Goal: Information Seeking & Learning: Learn about a topic

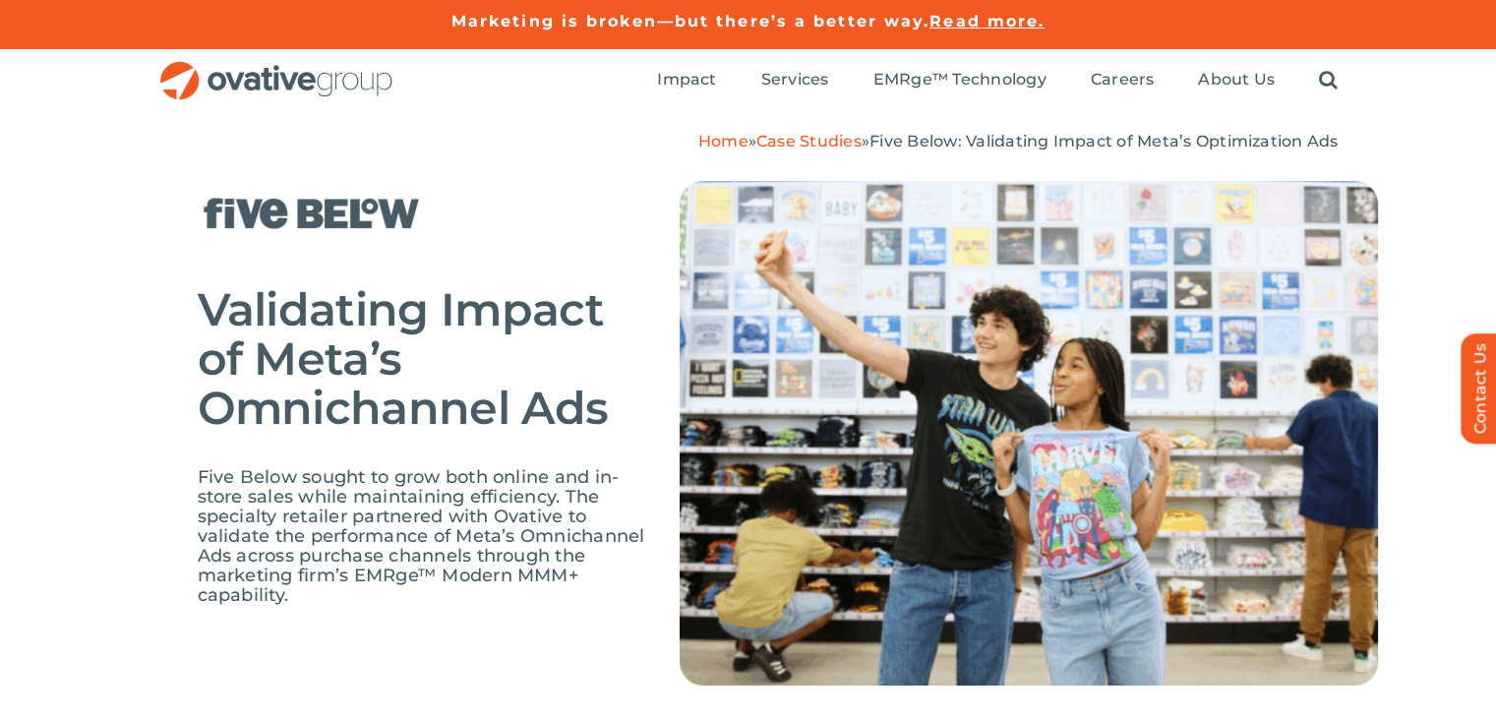
click at [790, 139] on link "Case Studies" at bounding box center [809, 141] width 105 height 19
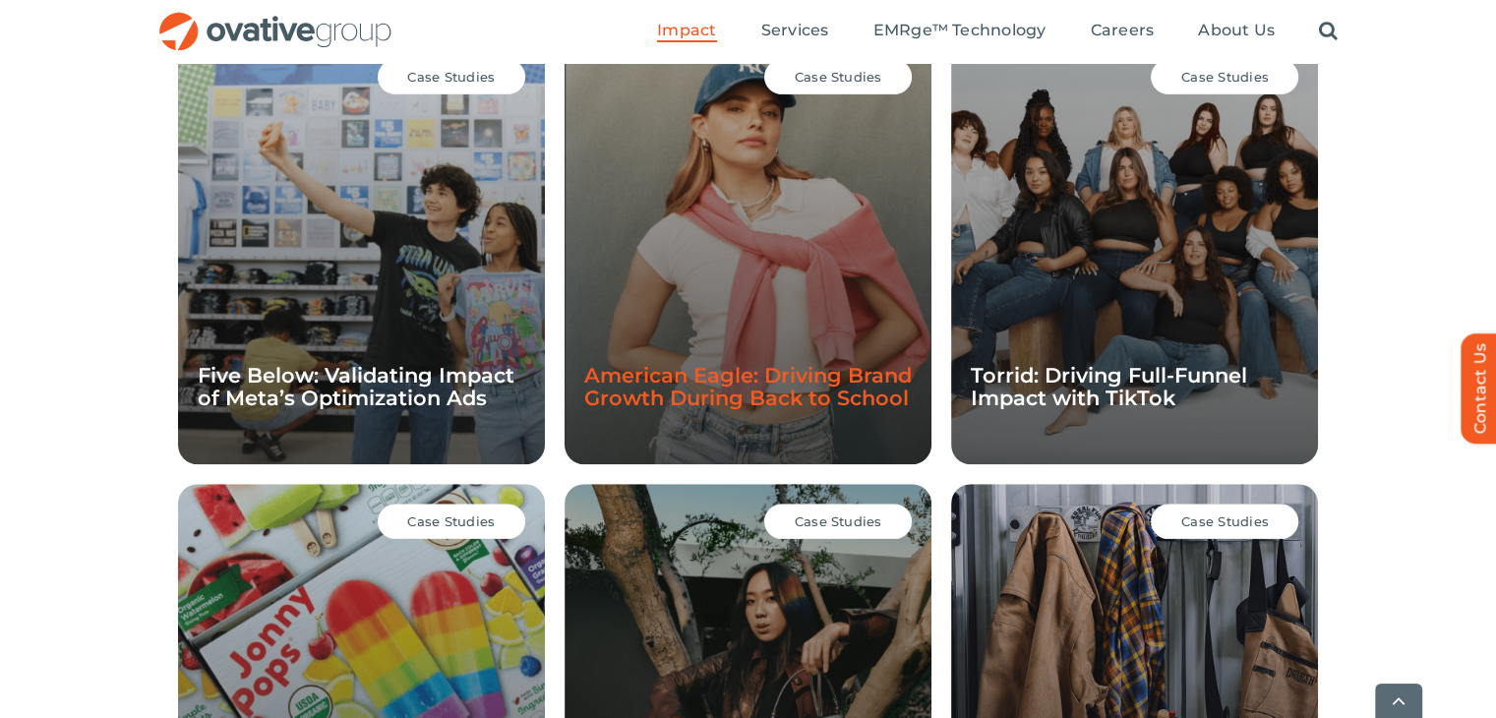
click at [729, 376] on link "American Eagle: Driving Brand Growth During Back to School" at bounding box center [748, 386] width 328 height 47
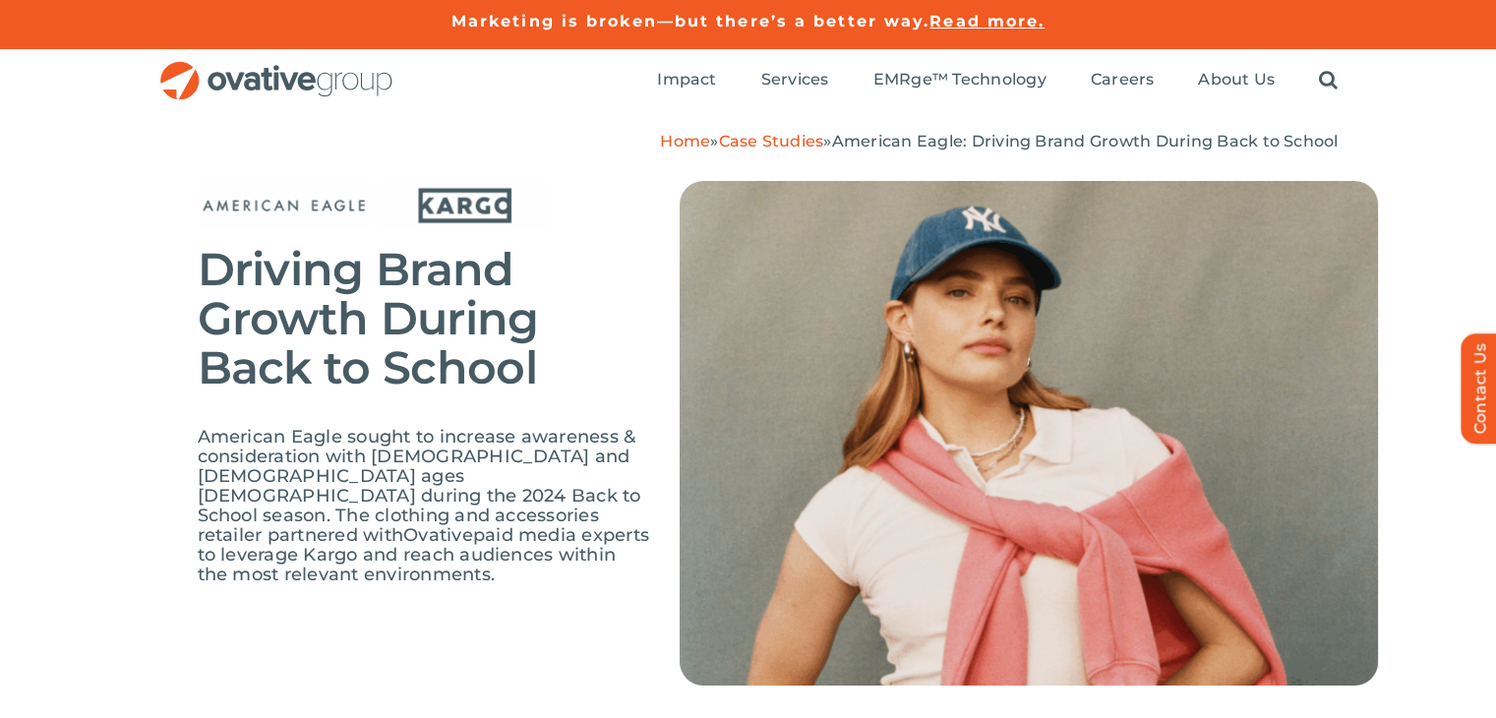
click at [775, 138] on link "Case Studies" at bounding box center [770, 141] width 105 height 19
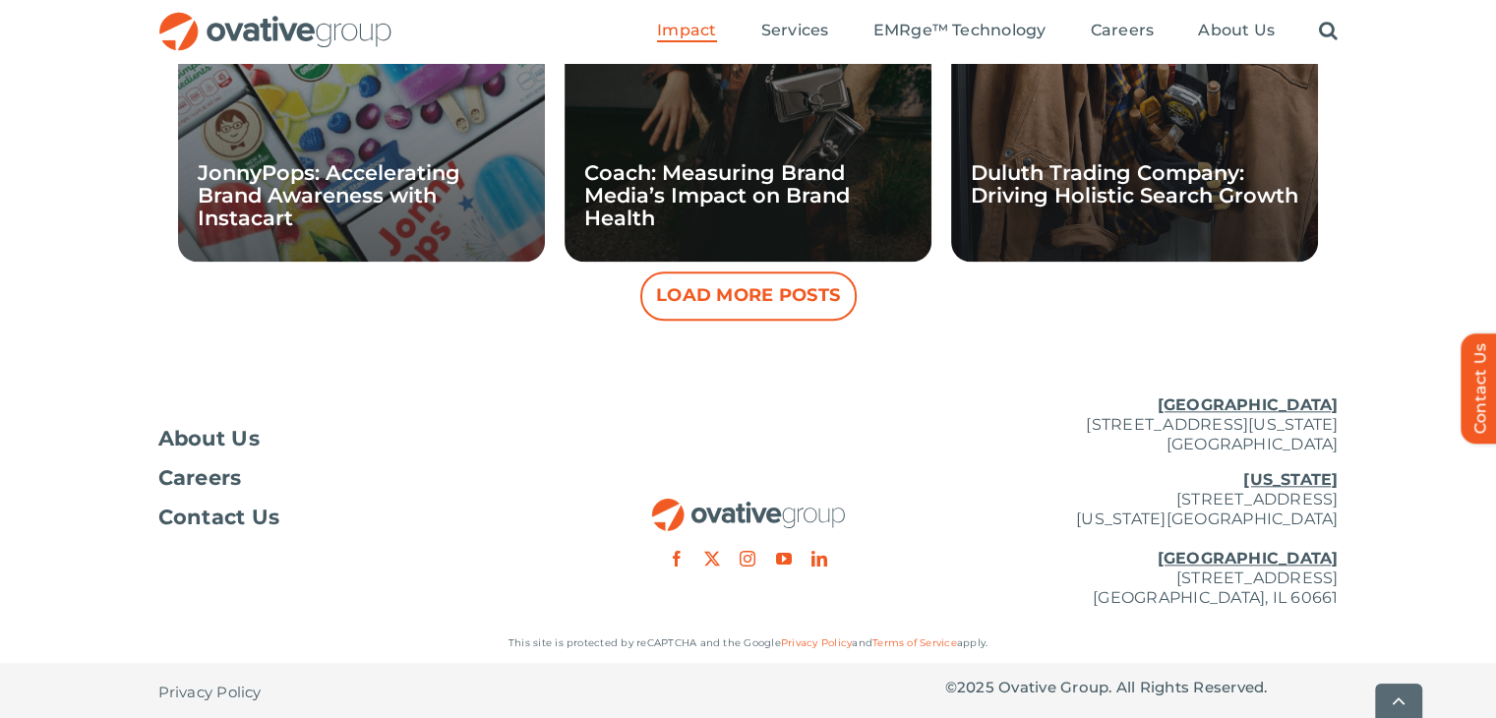
scroll to position [2071, 0]
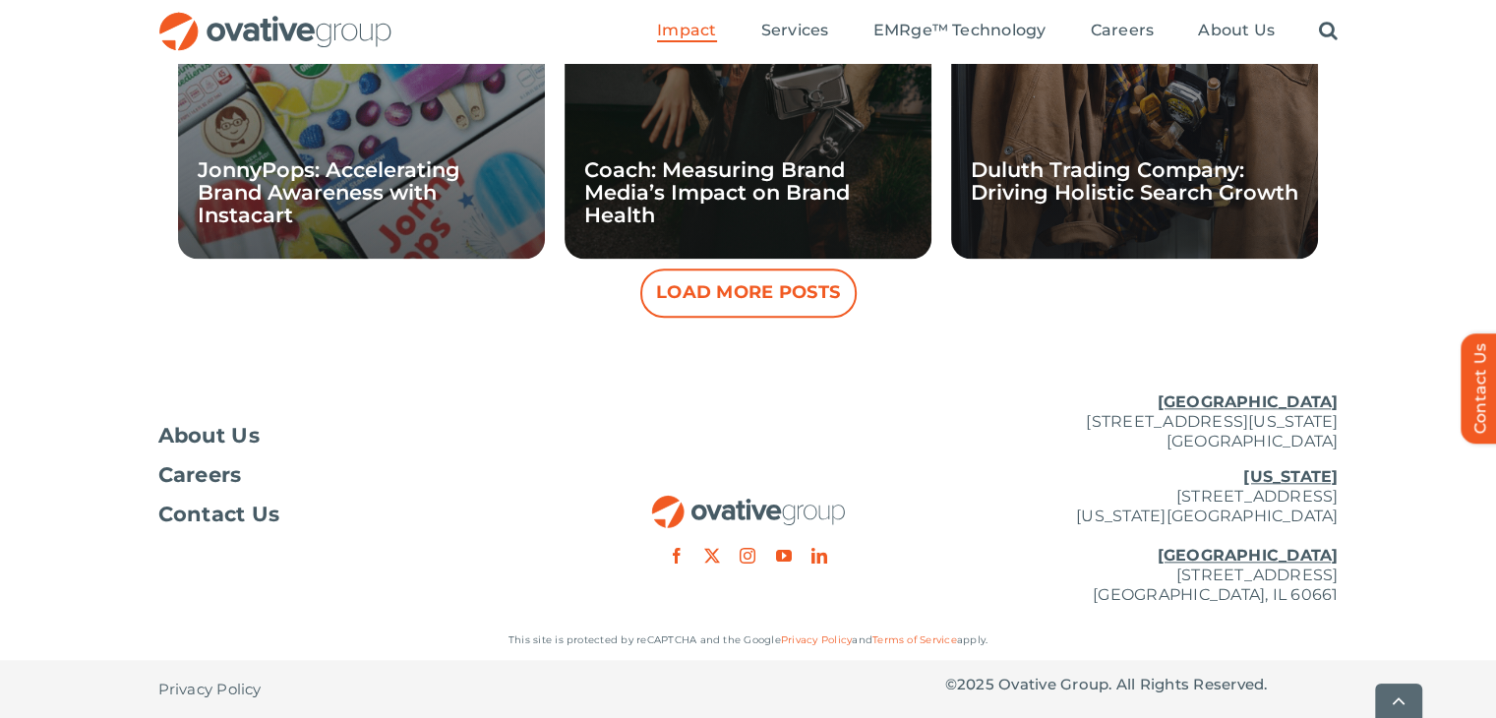
click at [756, 285] on button "Load More Posts" at bounding box center [748, 293] width 216 height 49
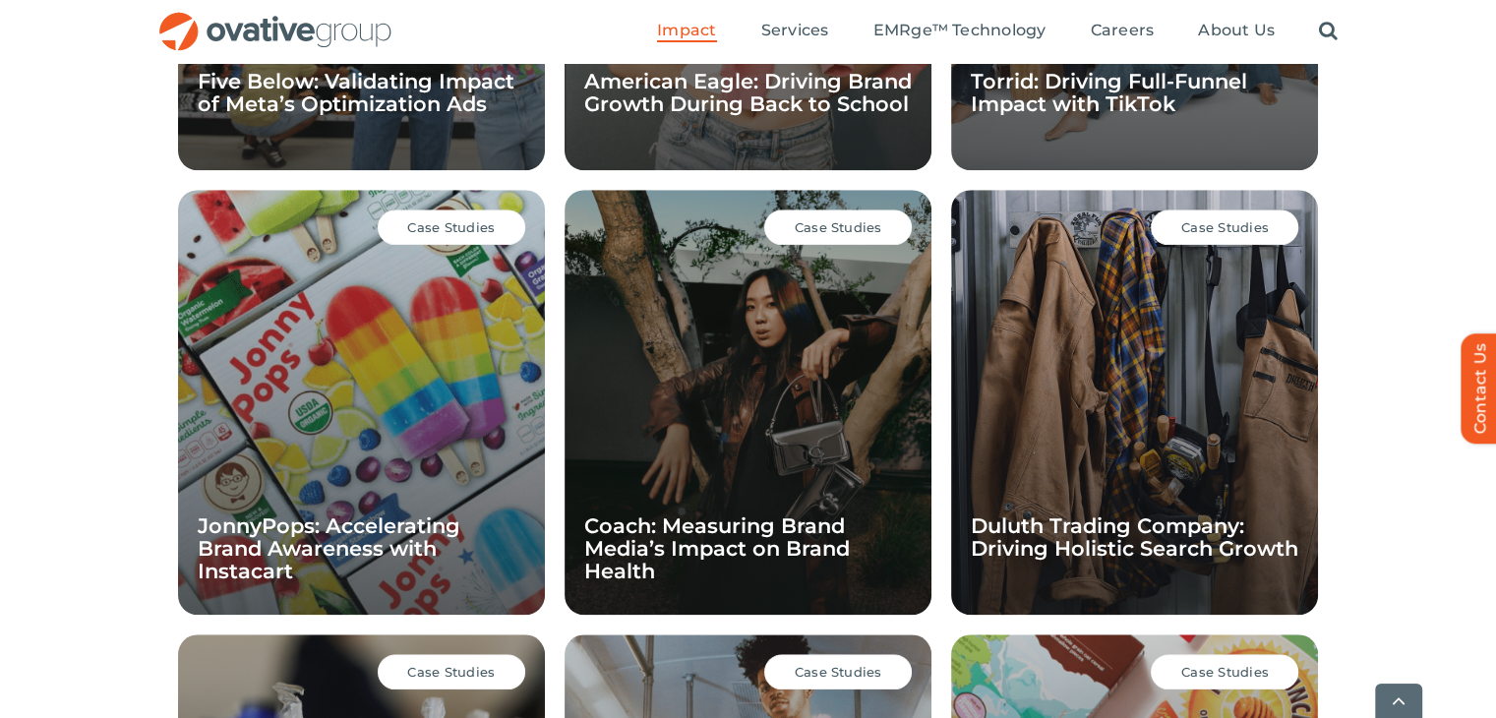
scroll to position [1731, 0]
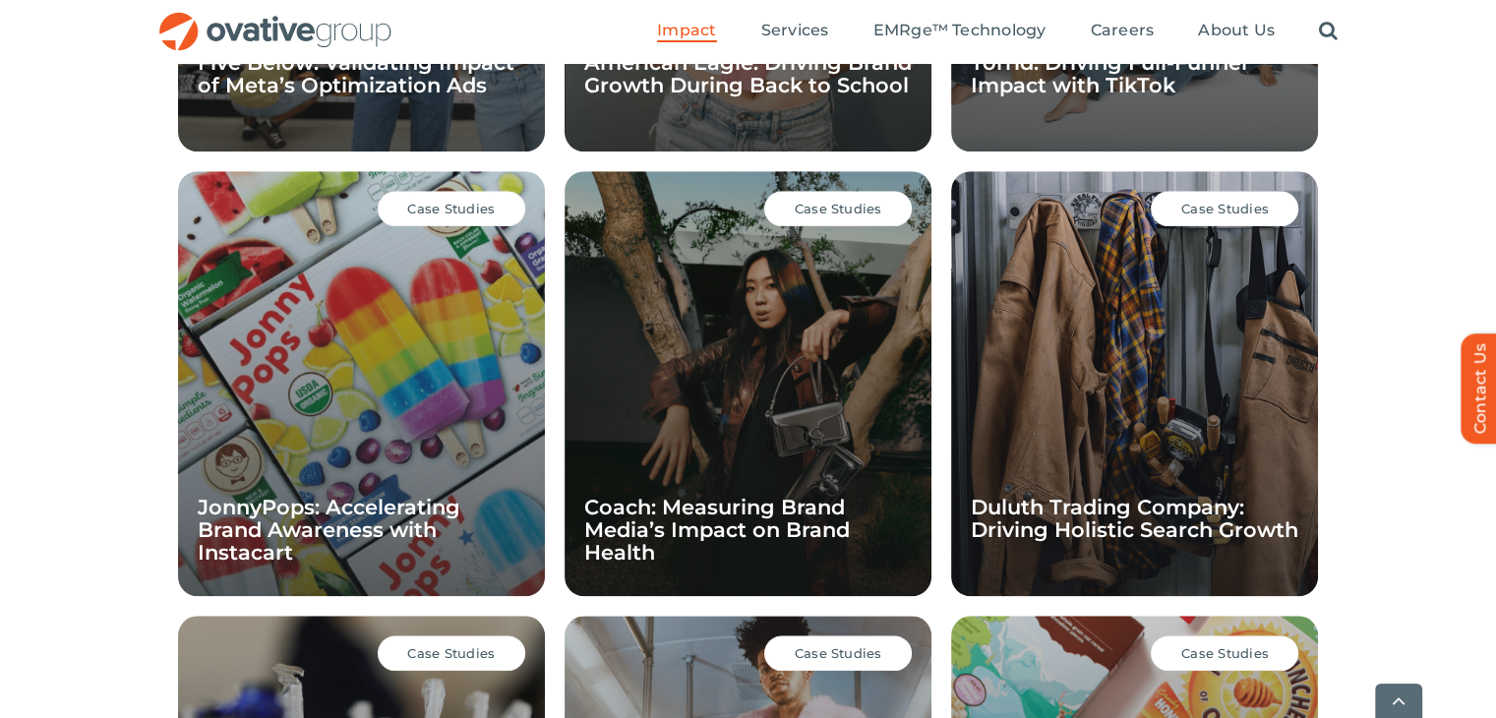
click at [1215, 207] on span "Case Studies" at bounding box center [1226, 209] width 88 height 16
click at [1206, 206] on span "Case Studies" at bounding box center [1226, 209] width 88 height 16
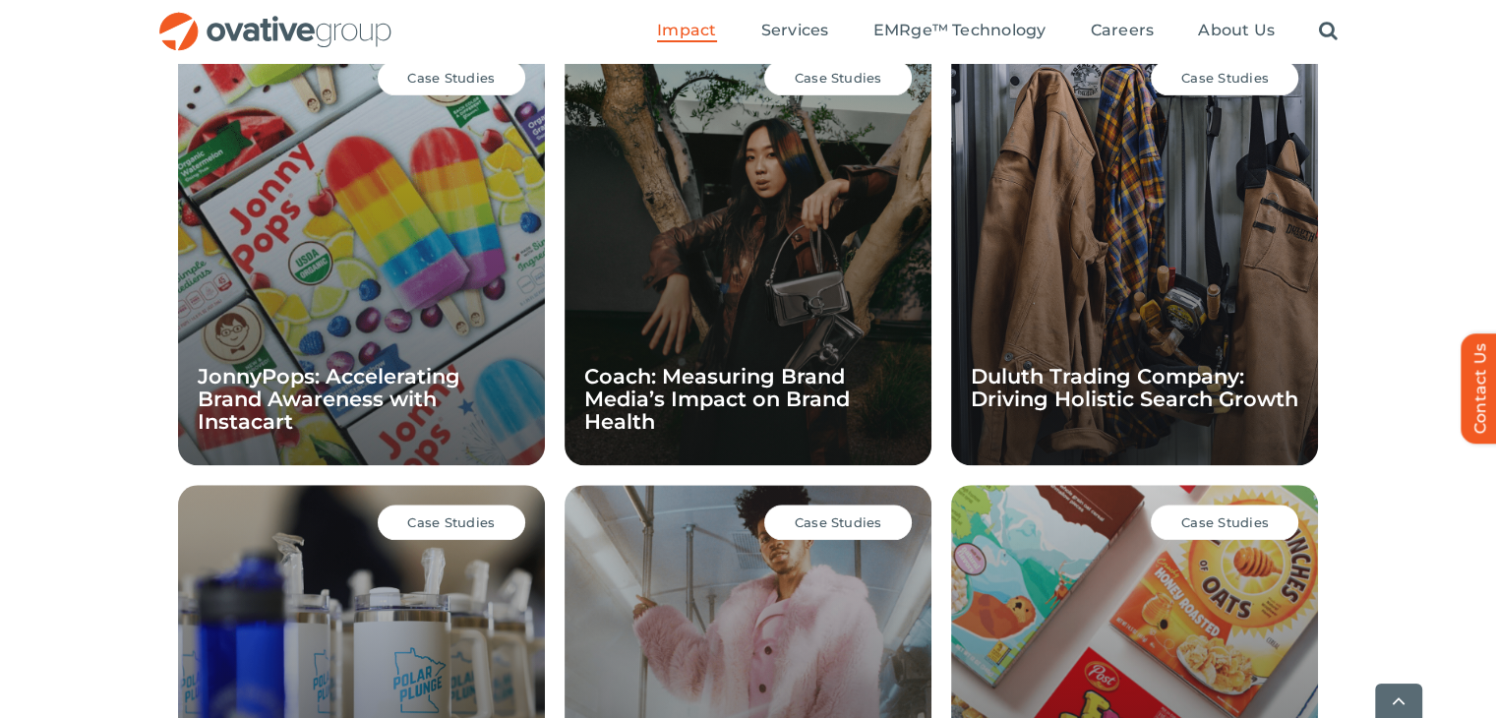
scroll to position [1861, 0]
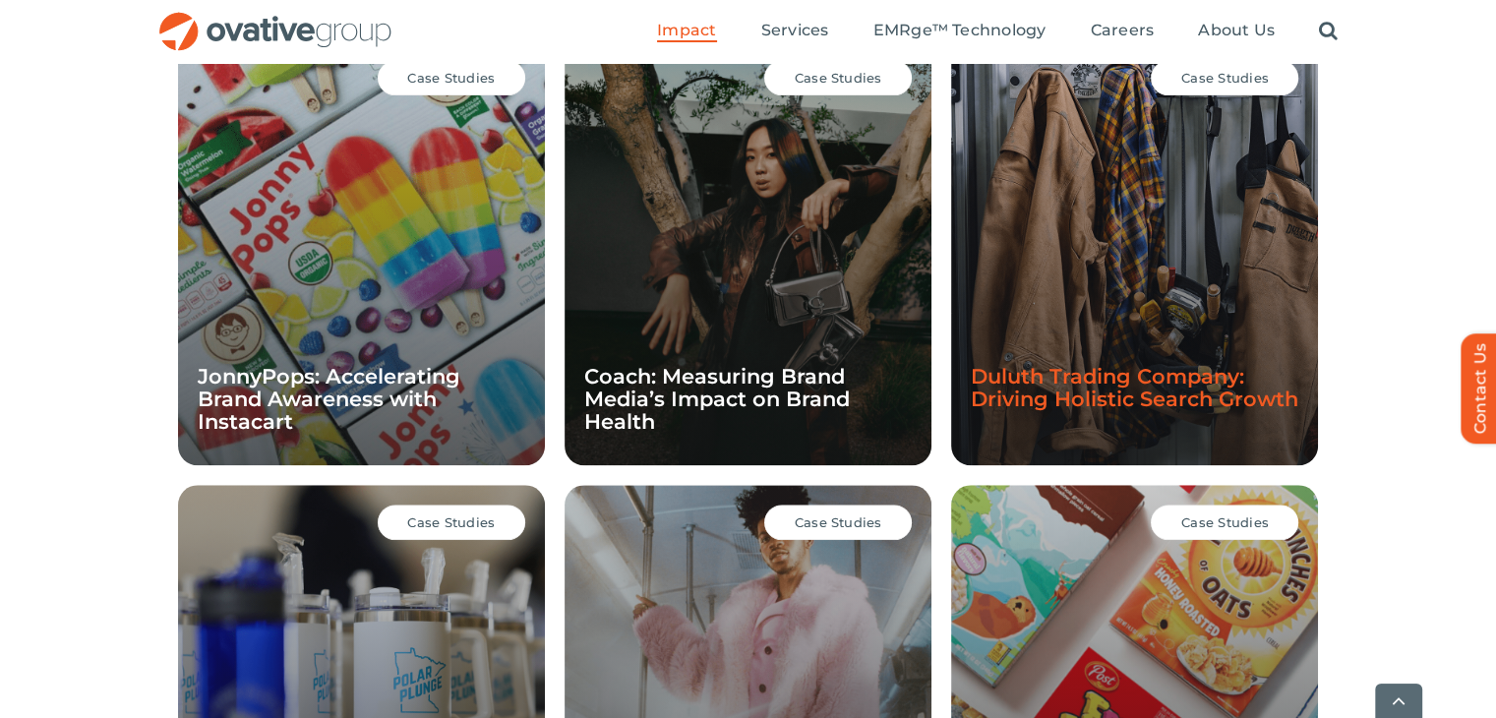
click at [1098, 367] on link "Duluth Trading Company: Driving Holistic Search Growth" at bounding box center [1135, 387] width 328 height 47
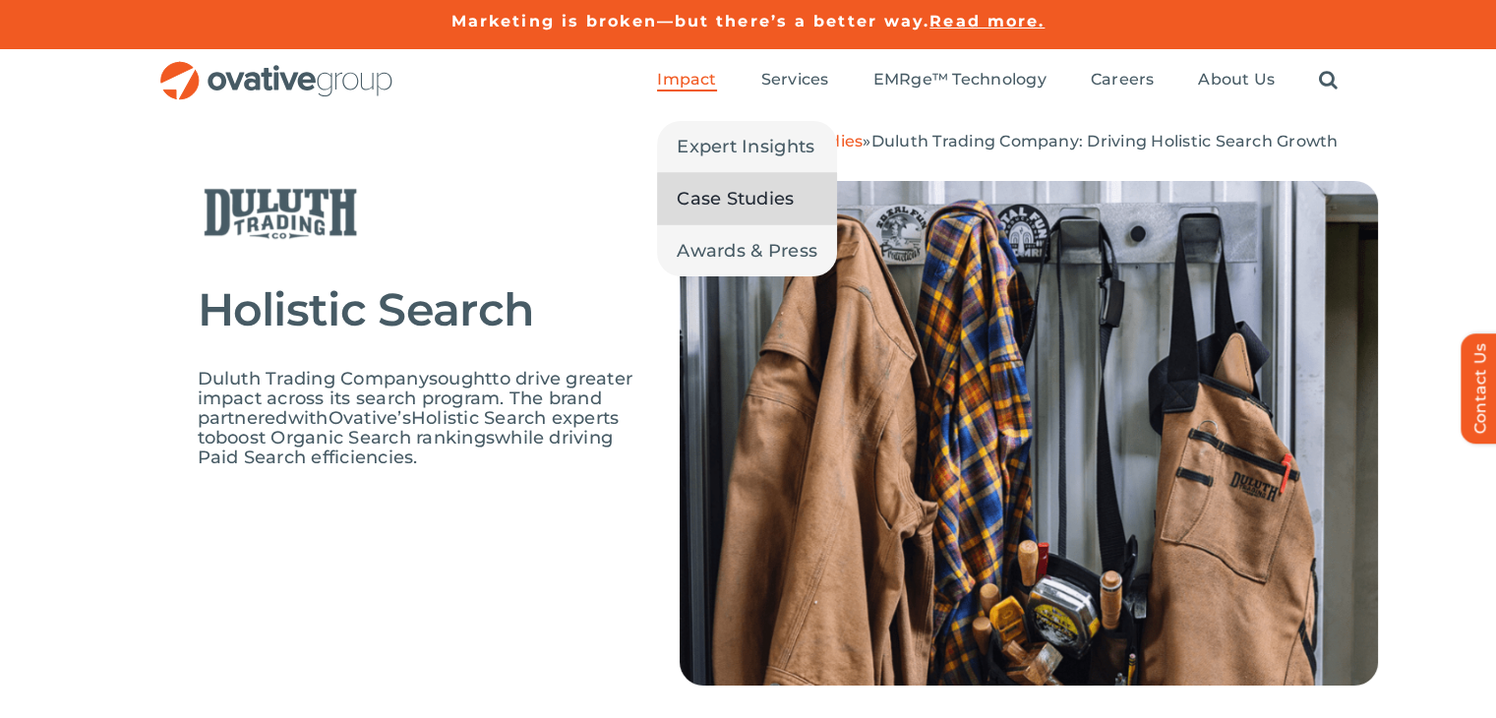
click at [724, 196] on span "Case Studies" at bounding box center [735, 199] width 117 height 28
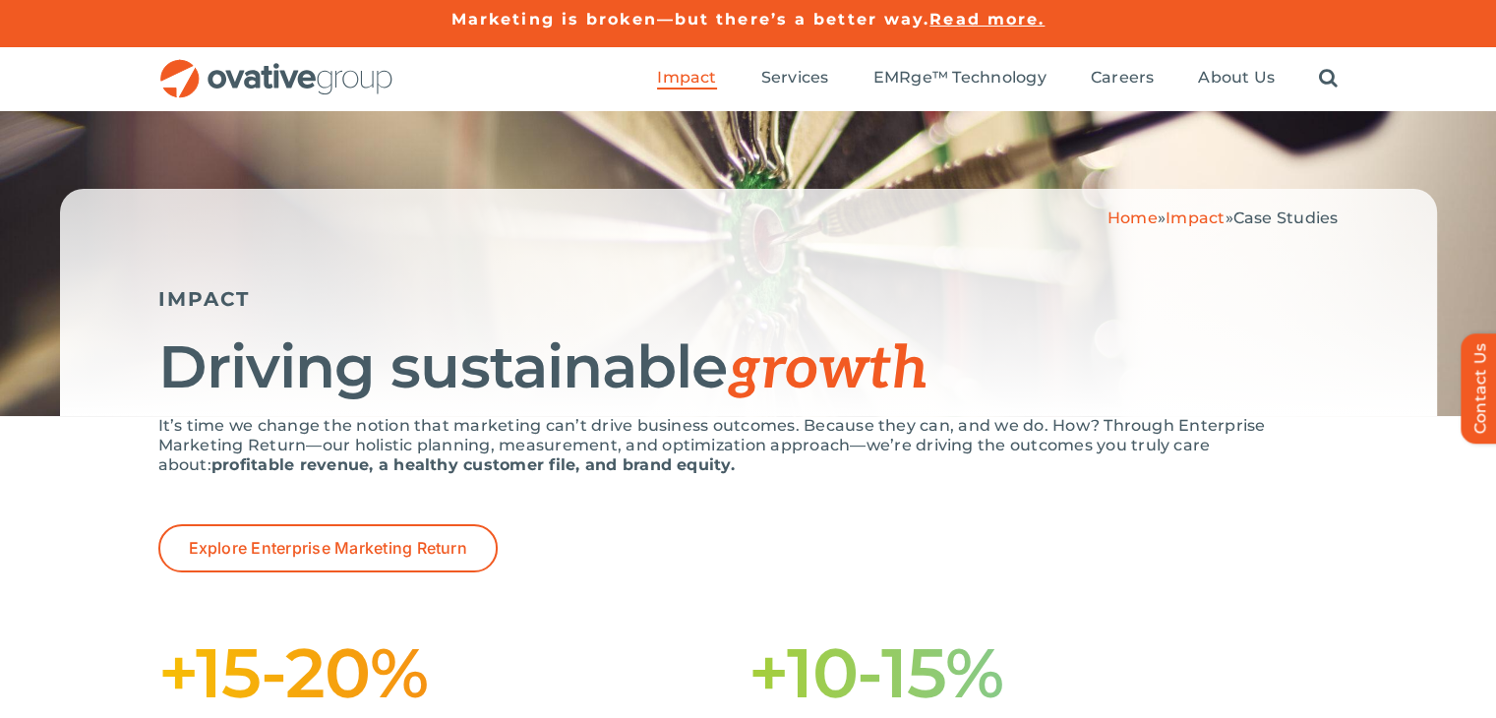
scroll to position [5, 0]
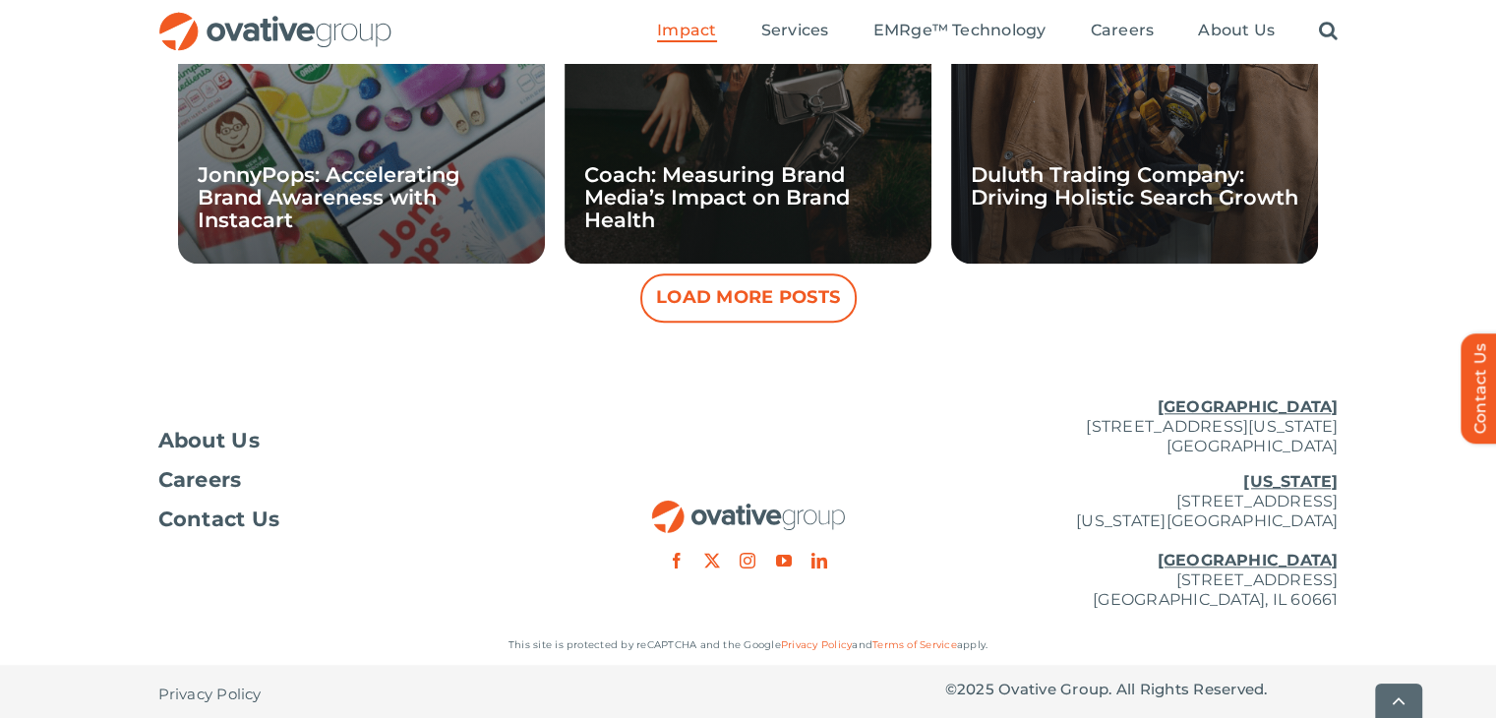
scroll to position [2068, 0]
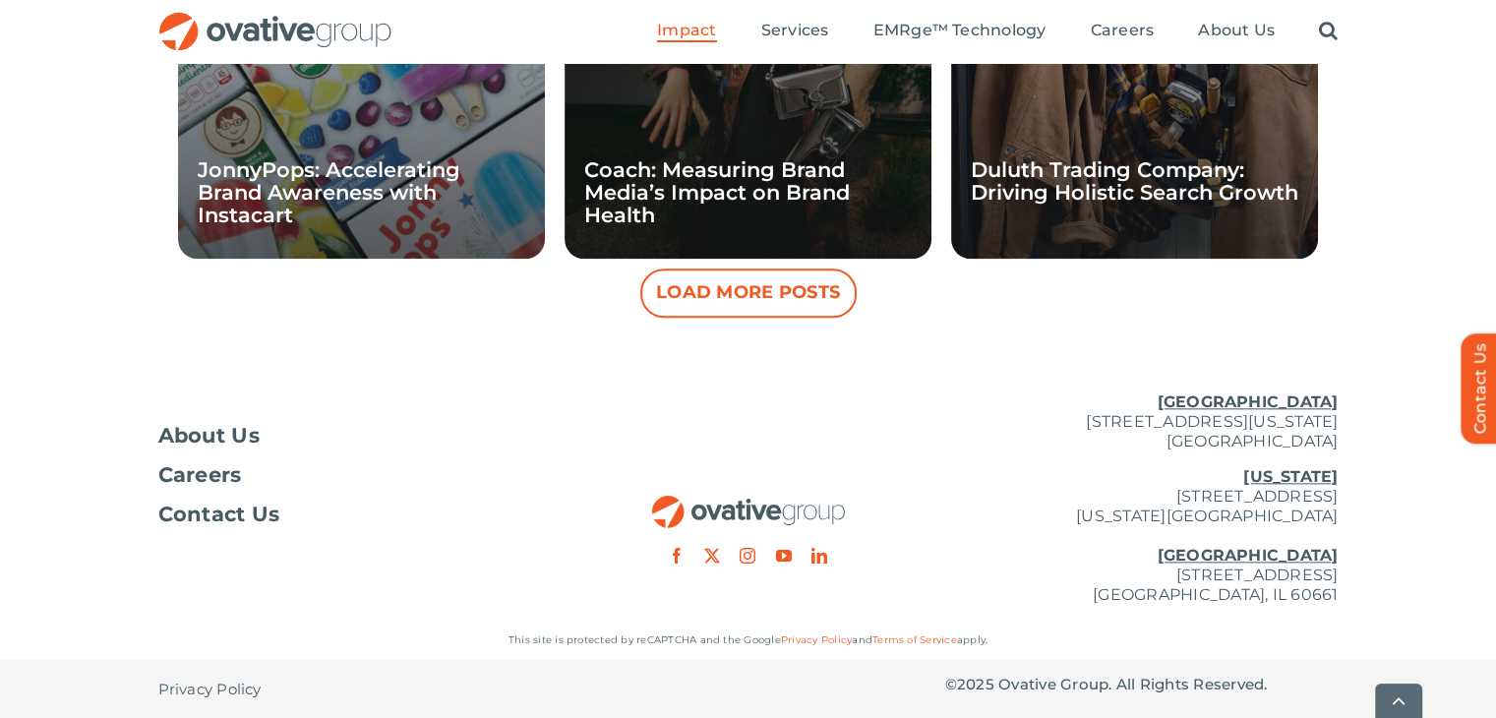
click at [766, 297] on button "Load More Posts" at bounding box center [748, 293] width 216 height 49
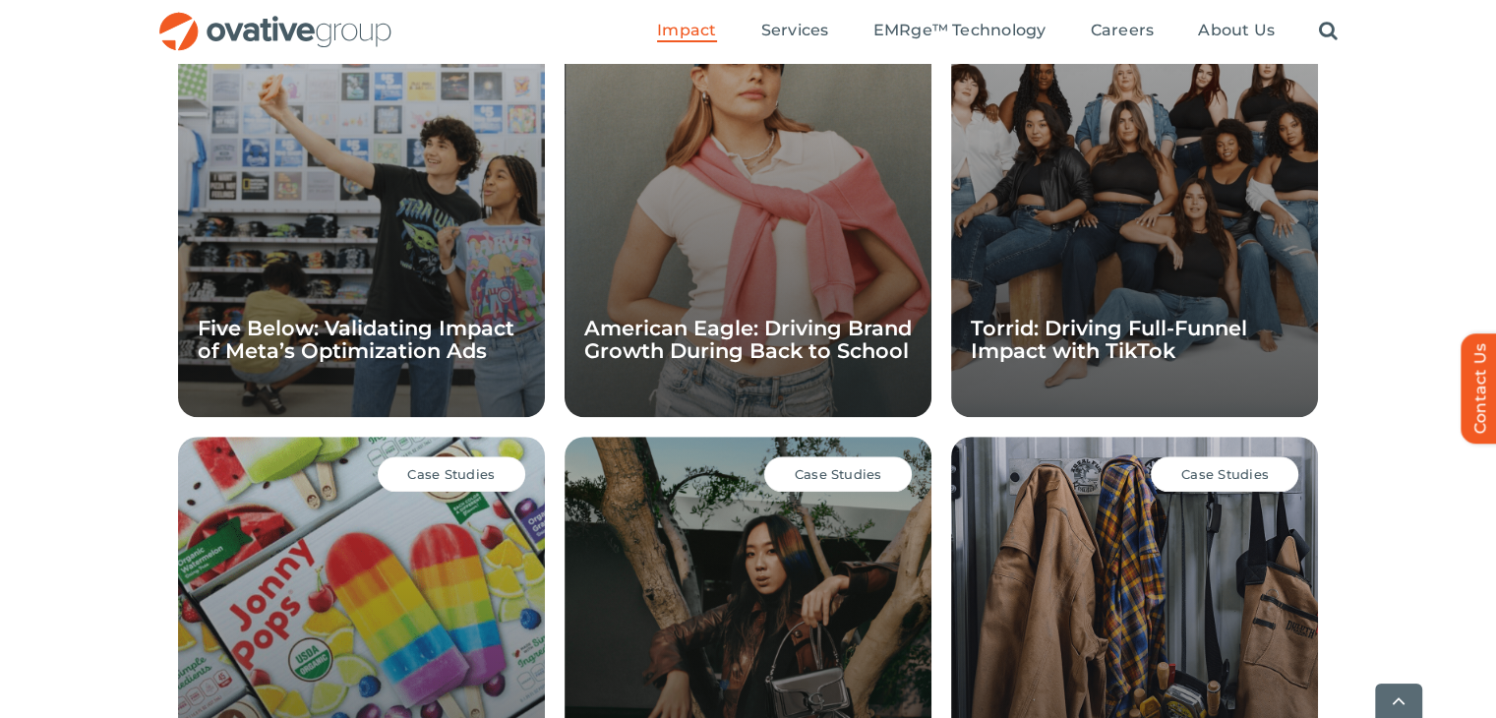
scroll to position [1466, 0]
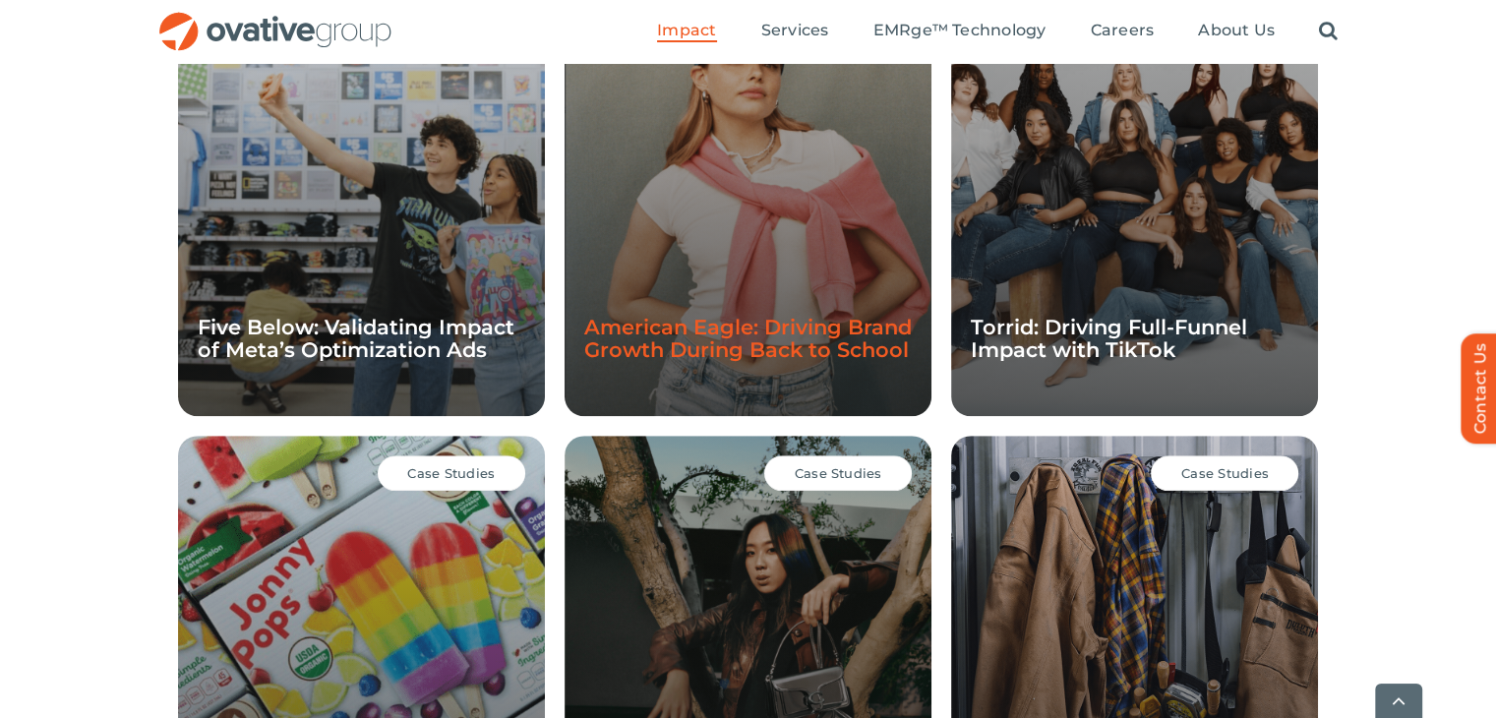
click at [770, 322] on link "American Eagle: Driving Brand Growth During Back to School" at bounding box center [748, 338] width 328 height 47
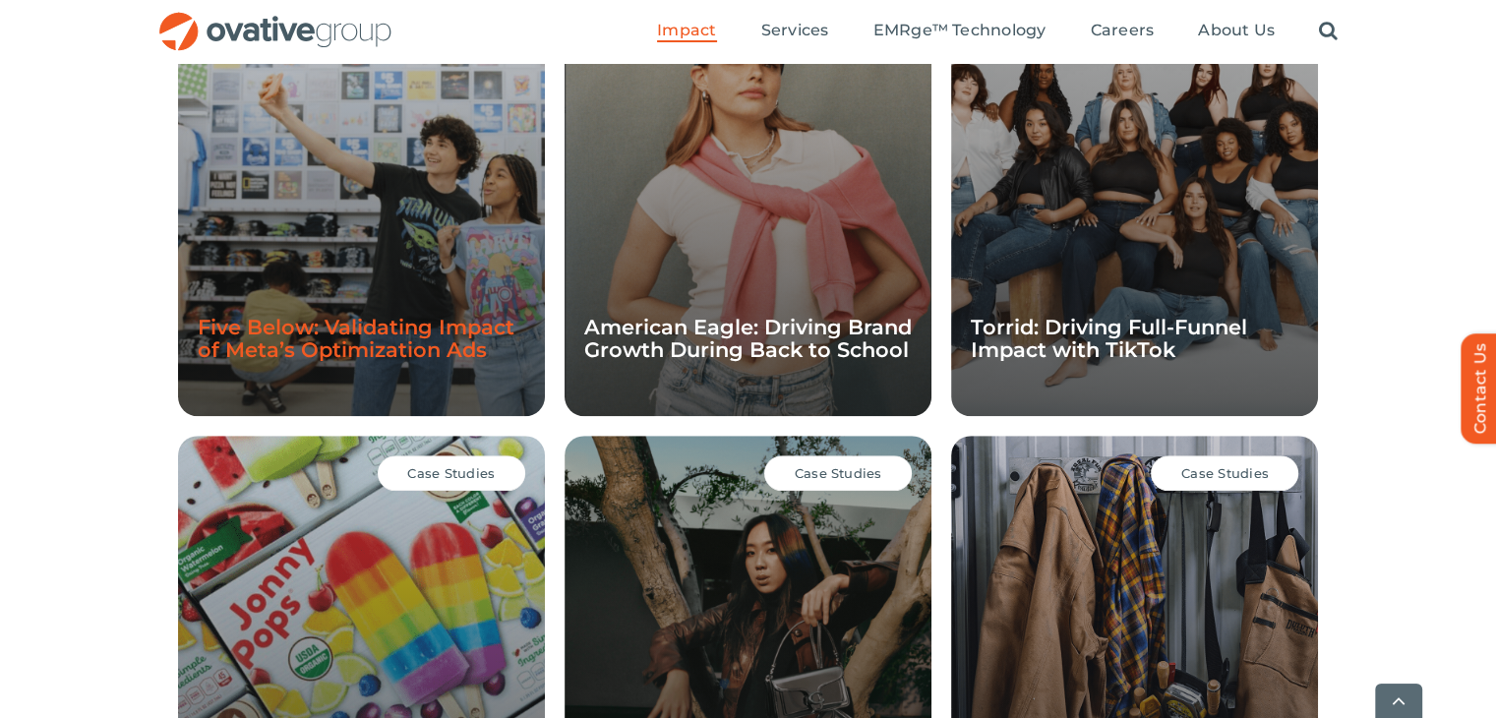
click at [362, 327] on link "Five Below: Validating Impact of Meta’s Optimization Ads" at bounding box center [356, 338] width 317 height 47
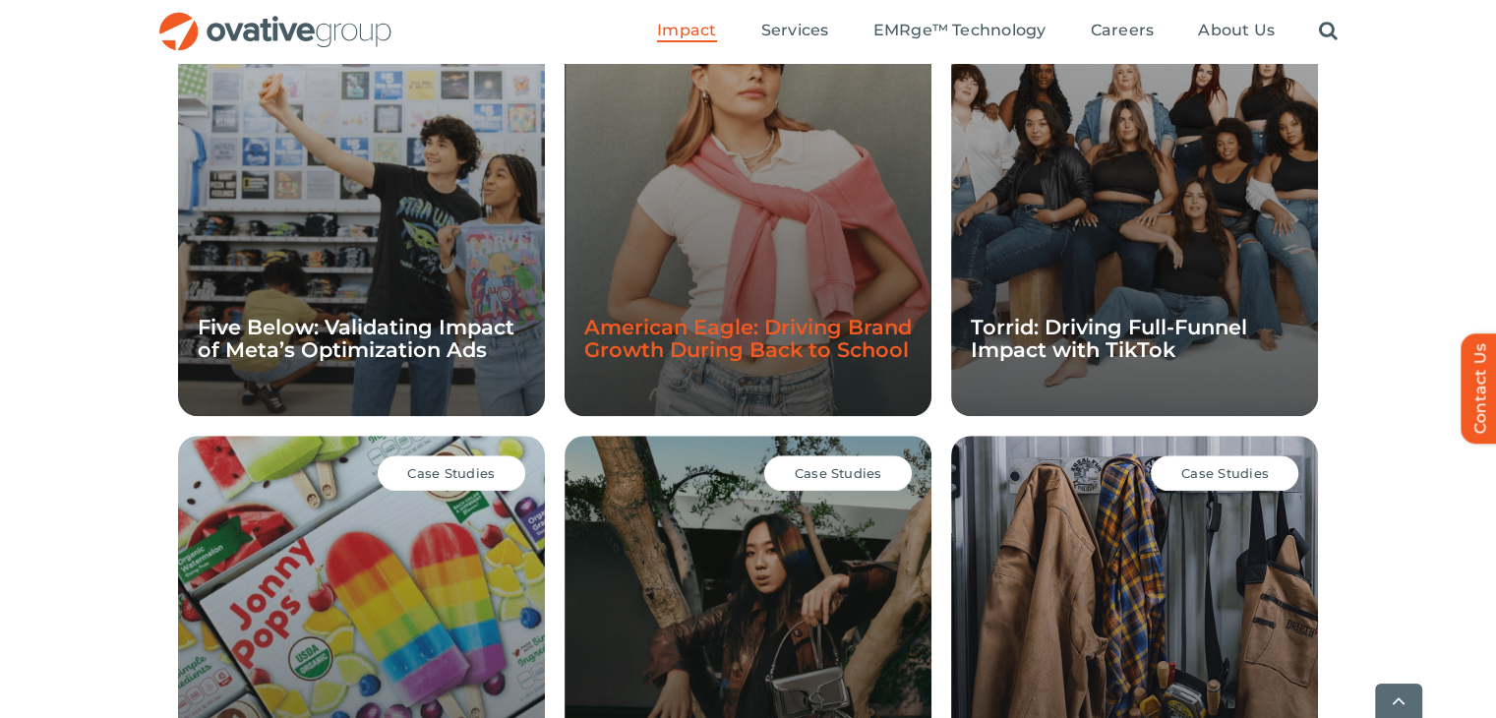
click at [757, 319] on link "American Eagle: Driving Brand Growth During Back to School" at bounding box center [748, 338] width 328 height 47
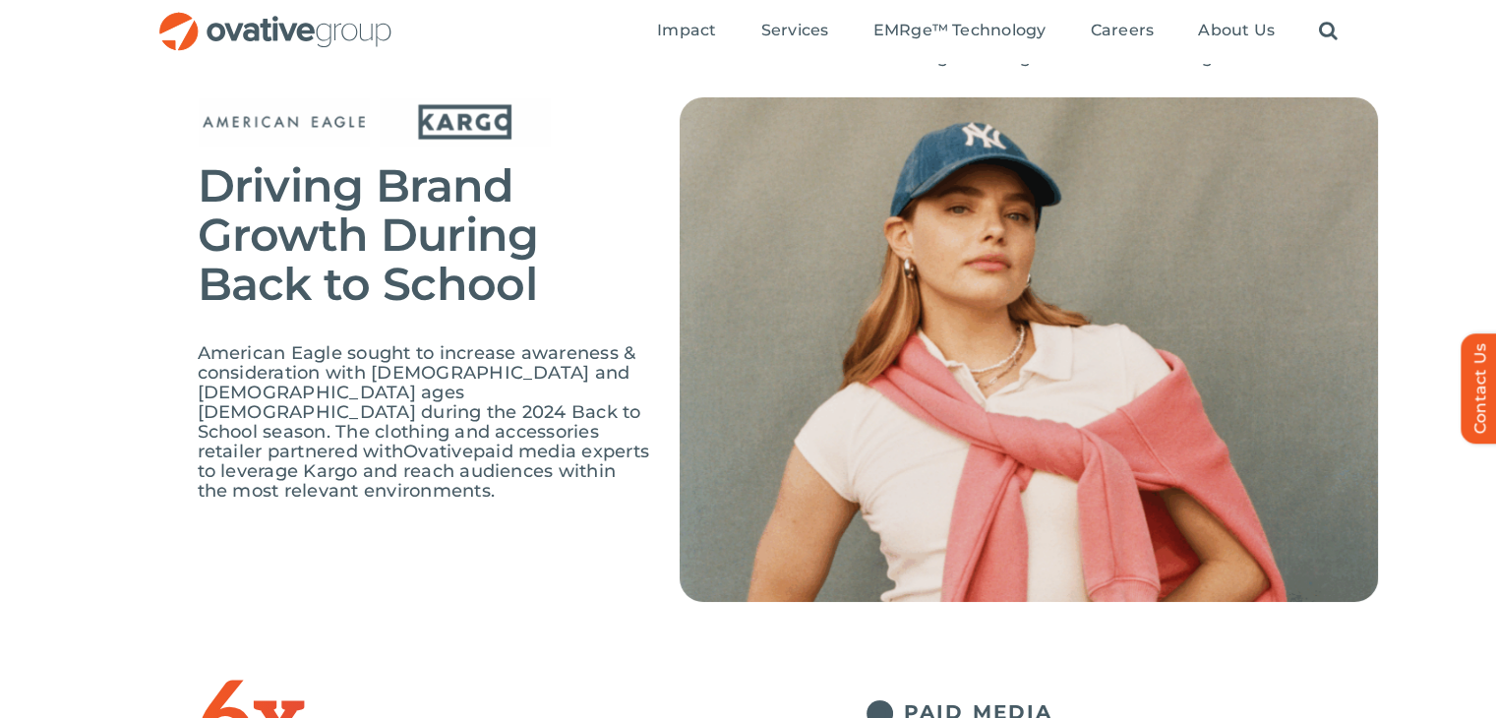
scroll to position [51, 0]
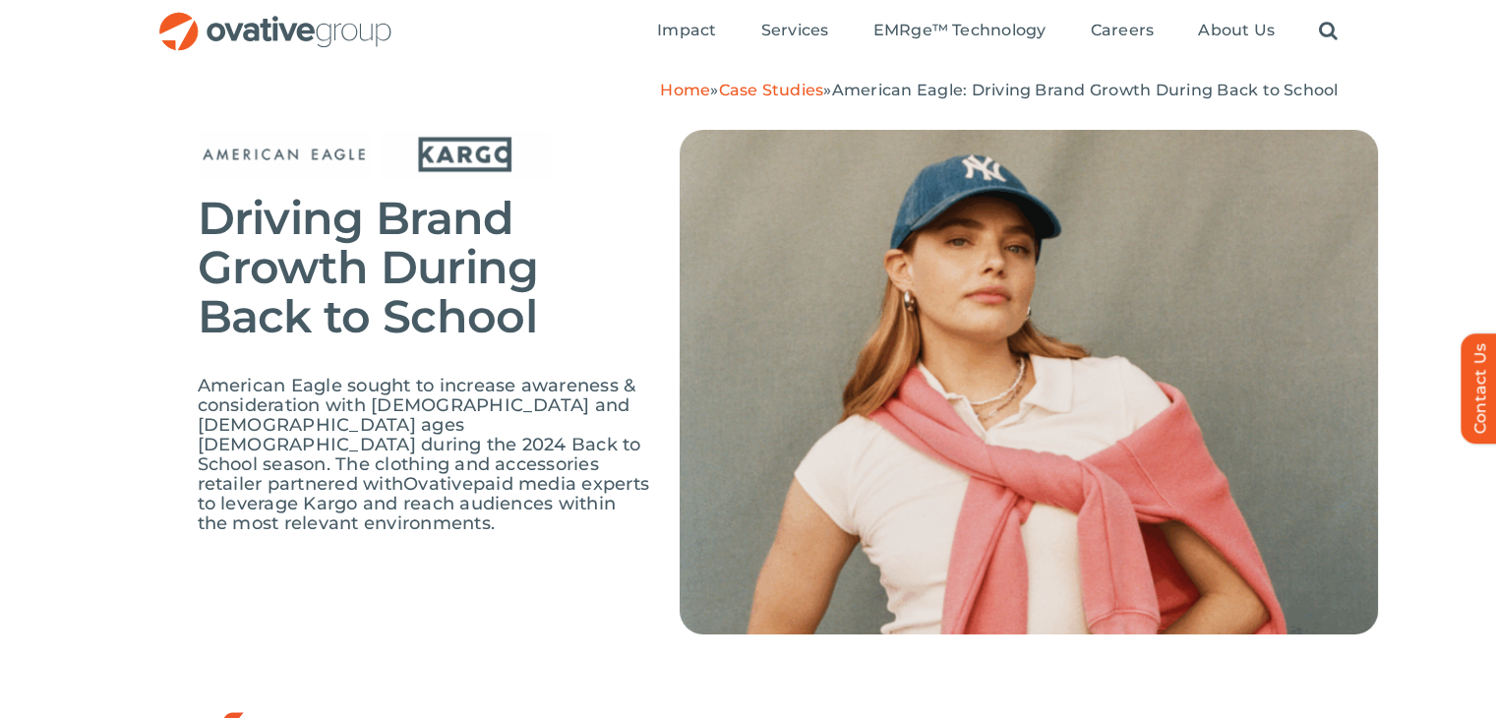
drag, startPoint x: 205, startPoint y: 216, endPoint x: 569, endPoint y: 509, distance: 466.8
click at [569, 509] on div "Driving Brand Growth During Back to School American Eagle sought to increase aw…" at bounding box center [424, 341] width 453 height 423
copy div "Driving Brand Growth During Back to School American Eagle sought to increase aw…"
click at [441, 274] on span "Driving Brand Growth During Back to School" at bounding box center [368, 267] width 341 height 154
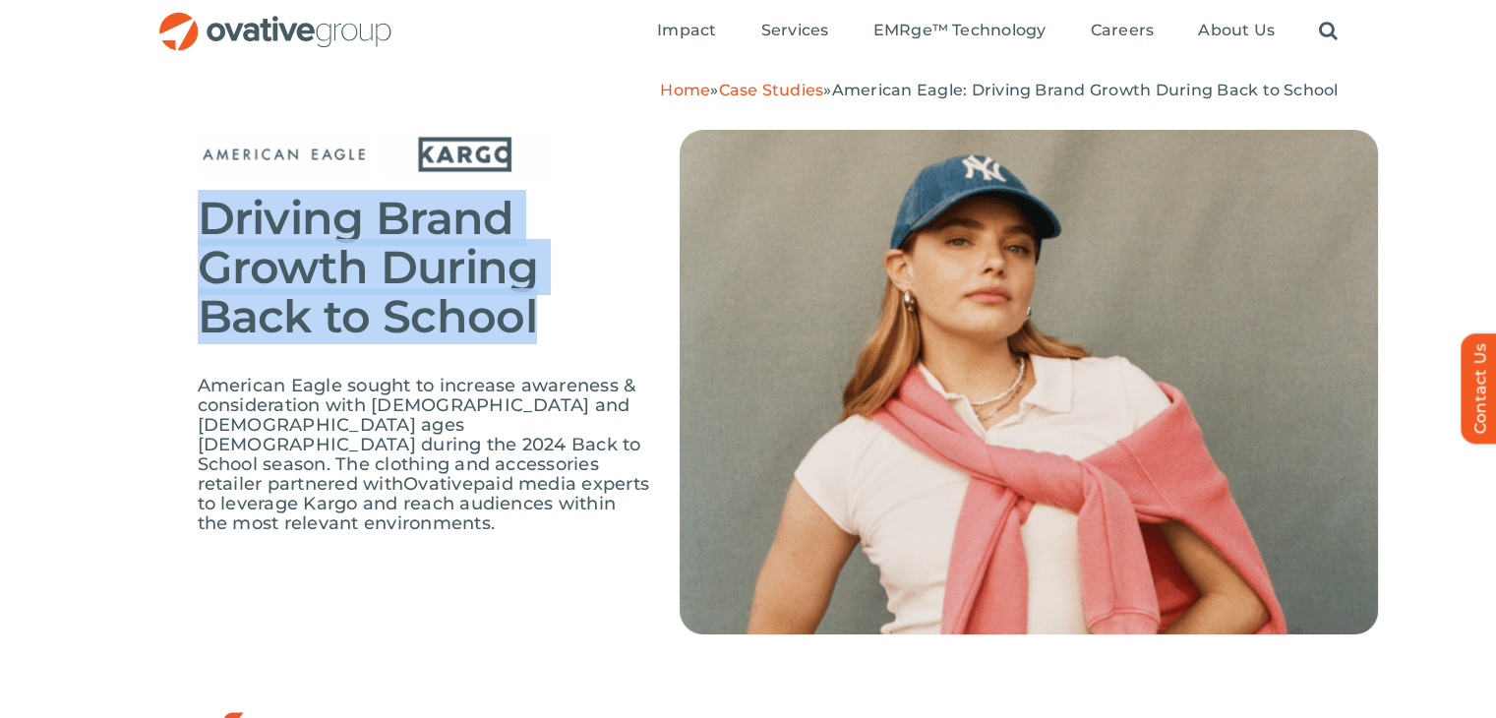
drag, startPoint x: 181, startPoint y: 210, endPoint x: 572, endPoint y: 319, distance: 405.6
click at [572, 319] on div "Driving Brand Growth During Back to School American Eagle sought to increase aw…" at bounding box center [748, 396] width 1496 height 593
copy span "Driving Brand Growth During Back to School"
click at [426, 274] on span "Driving Brand Growth During Back to School" at bounding box center [368, 267] width 341 height 154
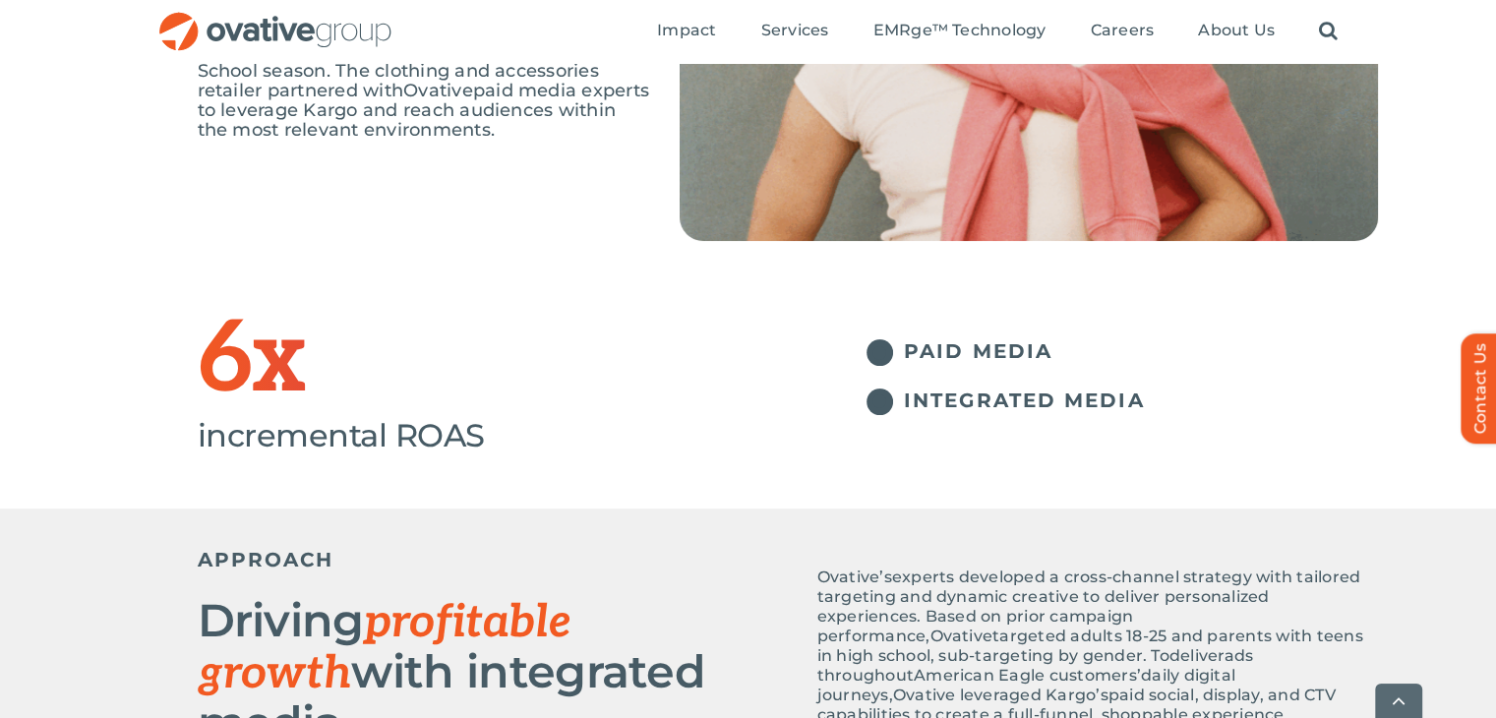
scroll to position [706, 0]
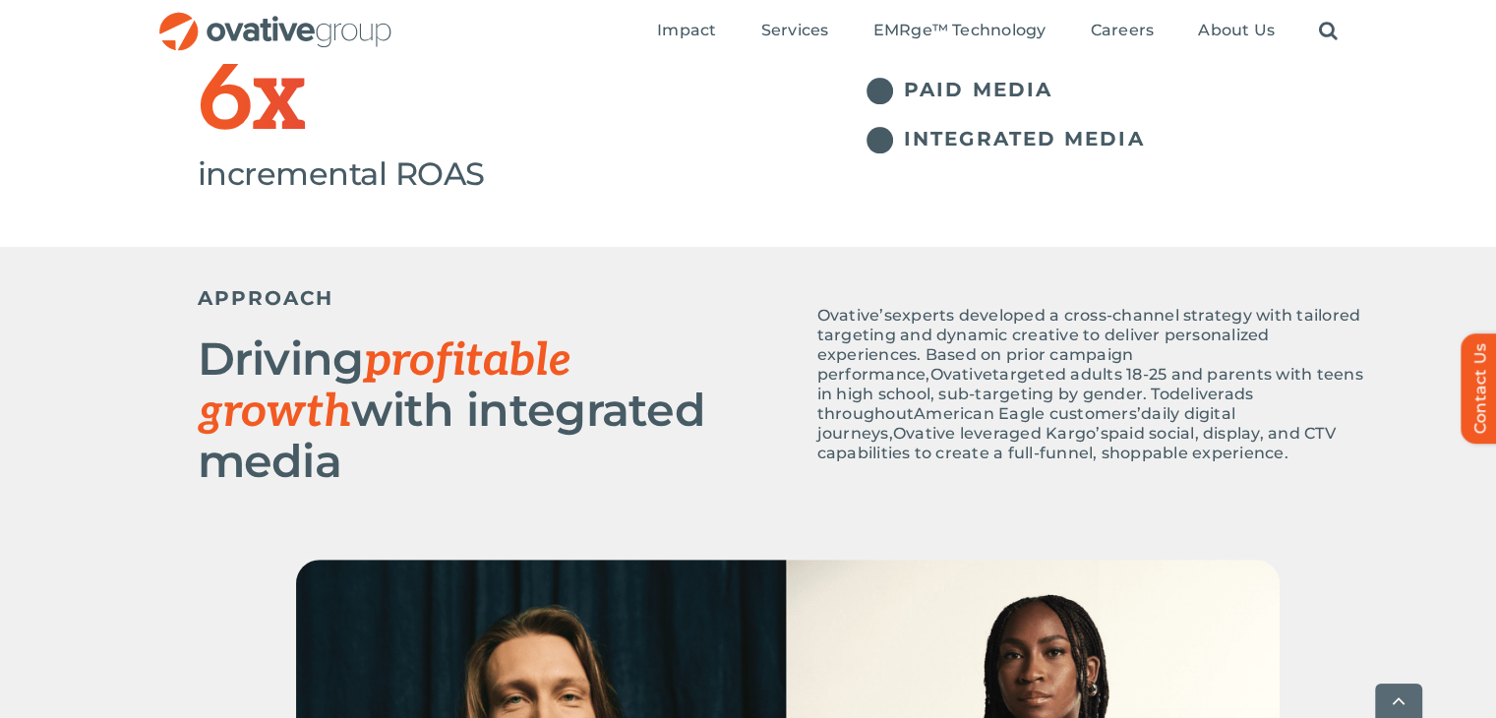
drag, startPoint x: 203, startPoint y: 355, endPoint x: 744, endPoint y: 415, distance: 544.4
click at [744, 415] on h2 "Driving profitable growth with integrated media" at bounding box center [493, 411] width 590 height 152
copy h2 "Driving profitable growth with integrated media"
click at [944, 360] on span "experts developed a cross-channel strategy with tailored targeting and dynamic …" at bounding box center [1090, 345] width 544 height 78
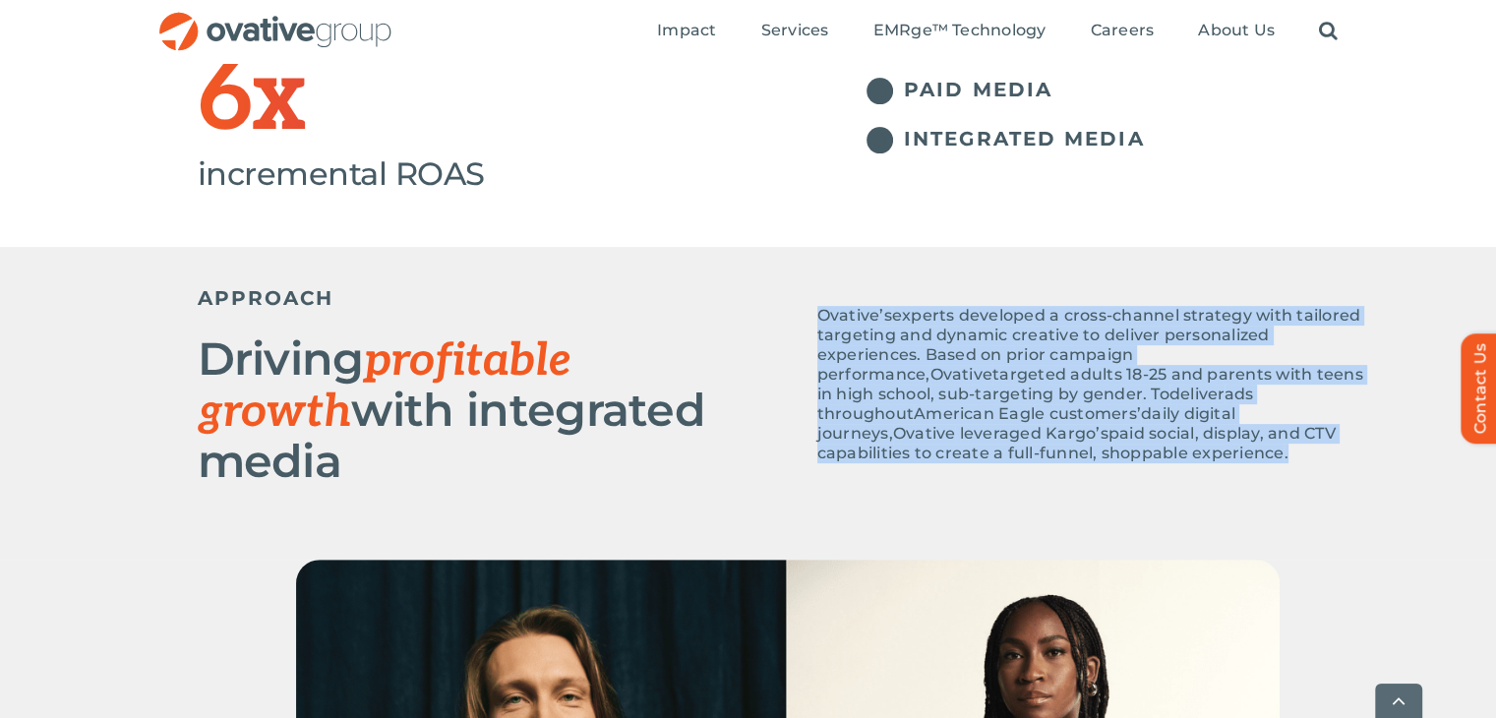
drag, startPoint x: 811, startPoint y: 318, endPoint x: 1350, endPoint y: 432, distance: 551.1
click at [1350, 432] on div "Ovative’s experts developed a cross-channel strategy with tailored targeting an…" at bounding box center [1083, 379] width 590 height 207
copy p "Ovative’s experts developed a cross-channel strategy with tailored targeting an…"
